Goal: Transaction & Acquisition: Obtain resource

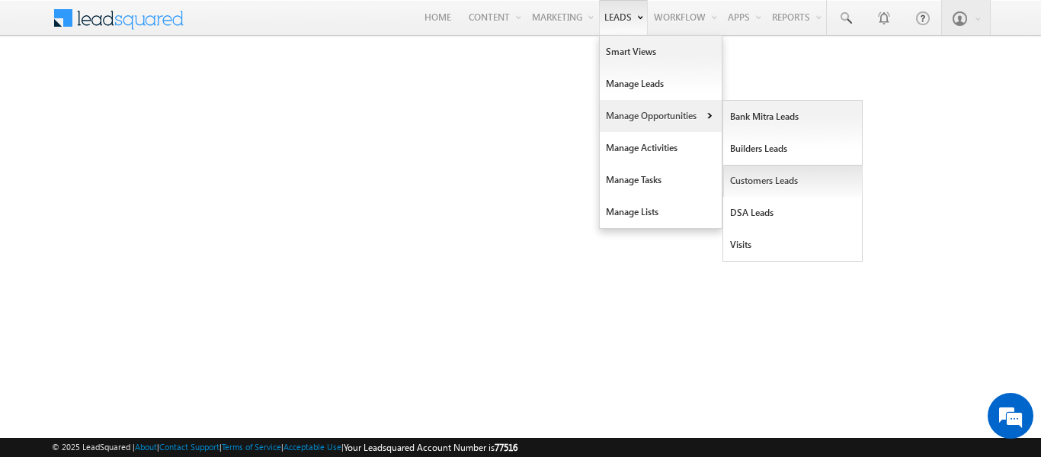
click at [765, 184] on link "Customers Leads" at bounding box center [793, 181] width 140 height 32
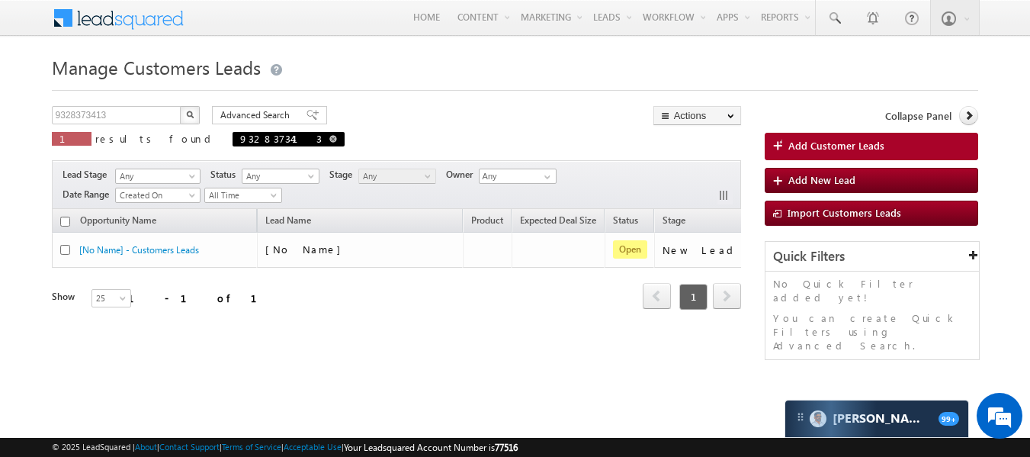
click at [329, 140] on span at bounding box center [333, 139] width 8 height 8
type input "Search Customers Leads"
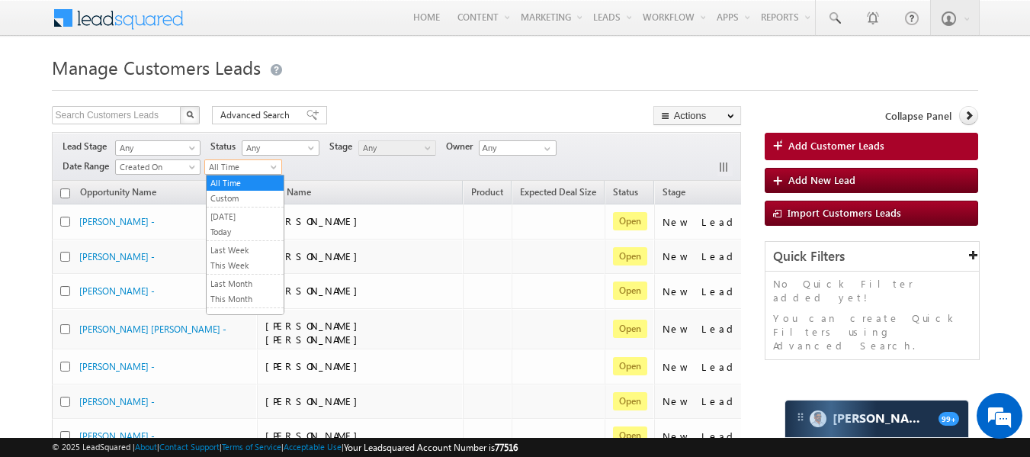
click at [269, 165] on span "All Time" at bounding box center [241, 167] width 72 height 14
click at [242, 300] on link "This Month" at bounding box center [245, 299] width 77 height 14
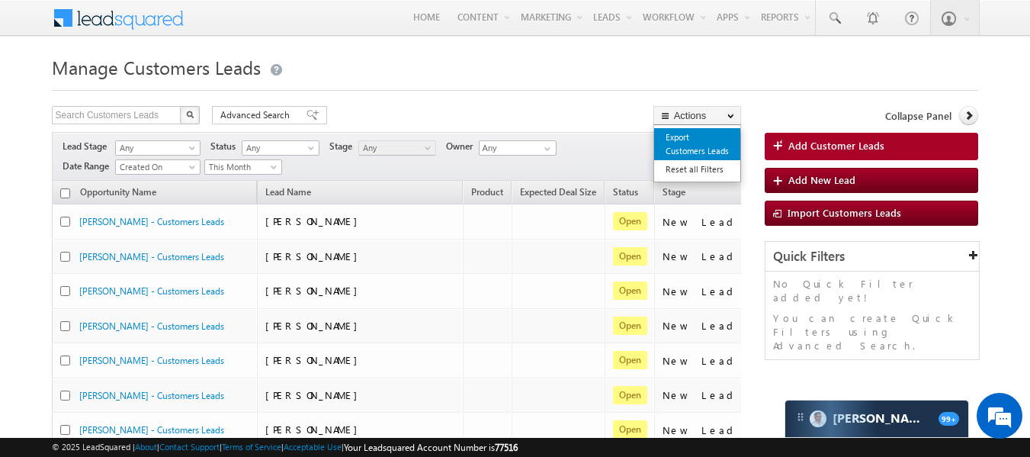
click at [682, 145] on link "Export Customers Leads" at bounding box center [697, 144] width 86 height 32
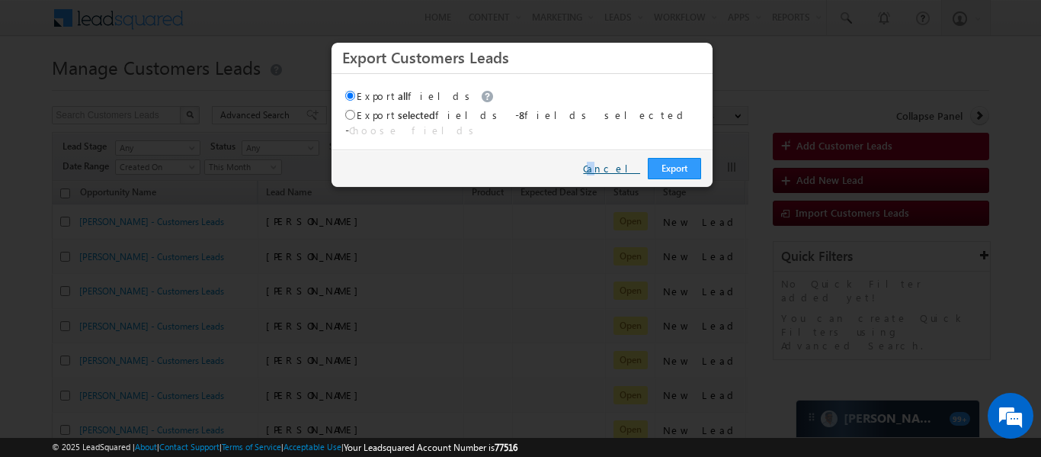
click at [621, 162] on div "Export Cancel" at bounding box center [522, 167] width 381 height 37
click at [621, 162] on link "Cancel" at bounding box center [611, 169] width 57 height 14
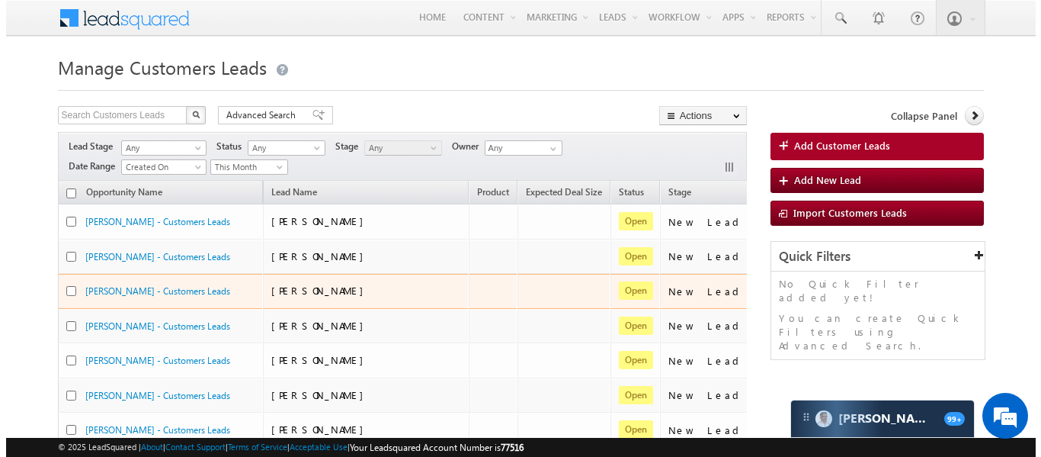
scroll to position [1, 0]
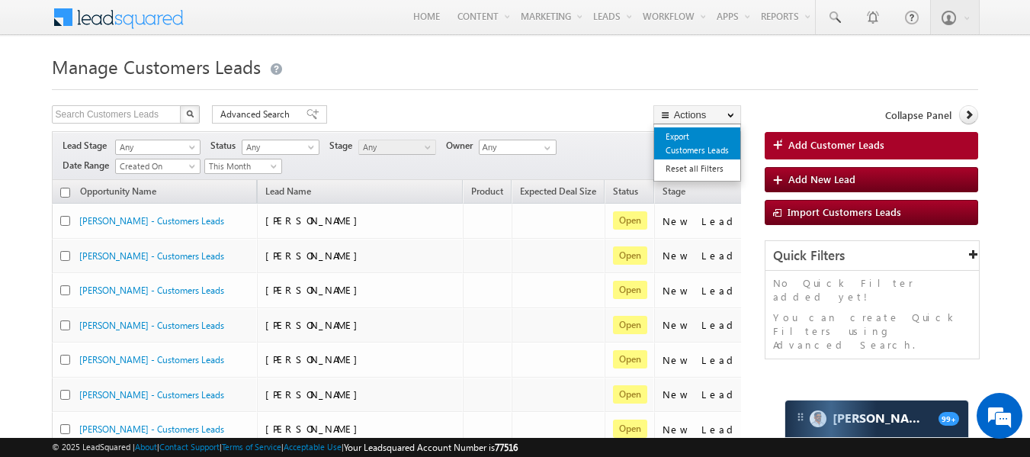
click at [681, 133] on link "Export Customers Leads" at bounding box center [697, 143] width 86 height 32
click at [682, 145] on link "Export Customers Leads" at bounding box center [697, 143] width 86 height 32
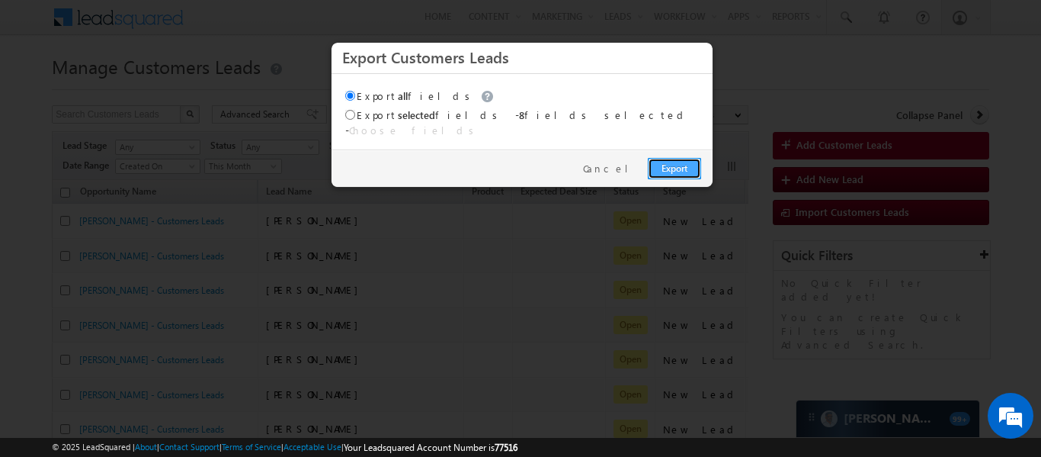
click at [681, 158] on link "Export" at bounding box center [674, 168] width 53 height 21
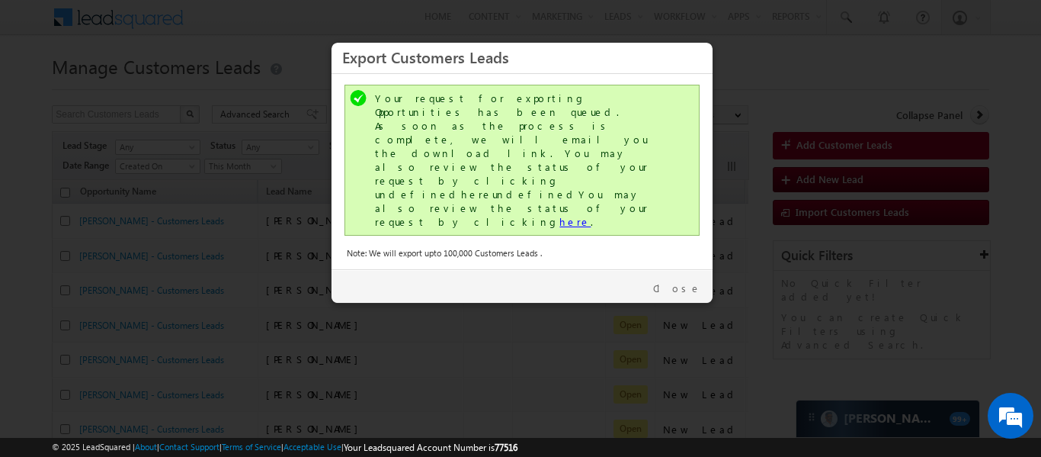
click at [560, 215] on link "here" at bounding box center [575, 221] width 31 height 13
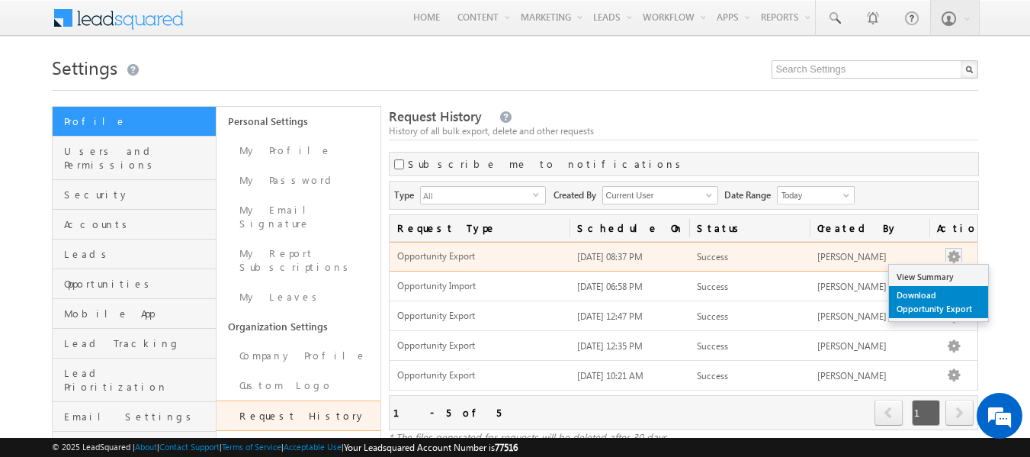
click at [928, 299] on link "Download Opportunity Export" at bounding box center [938, 302] width 99 height 32
